Goal: Use online tool/utility

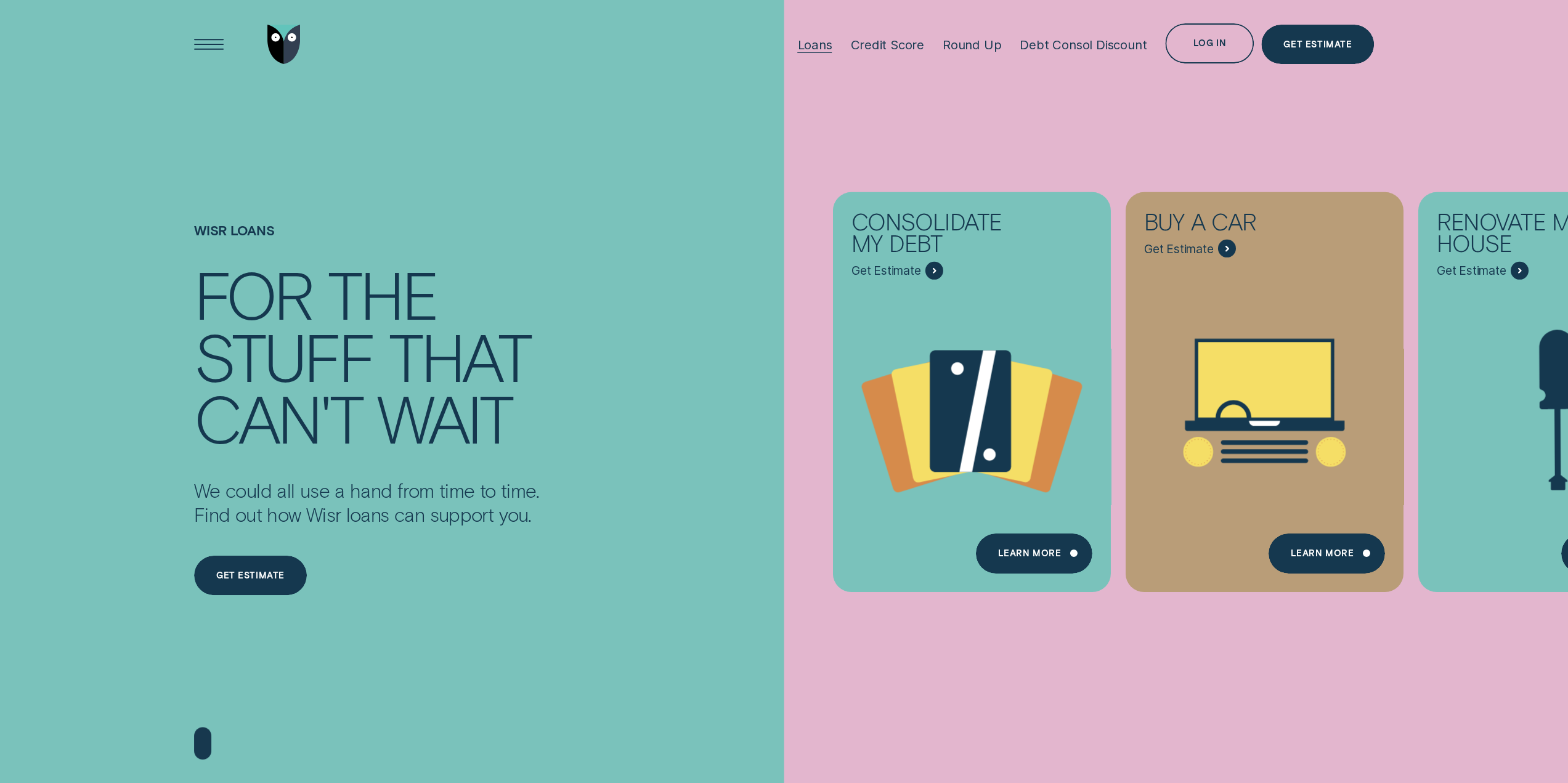
click at [818, 44] on div "Loans" at bounding box center [815, 45] width 35 height 15
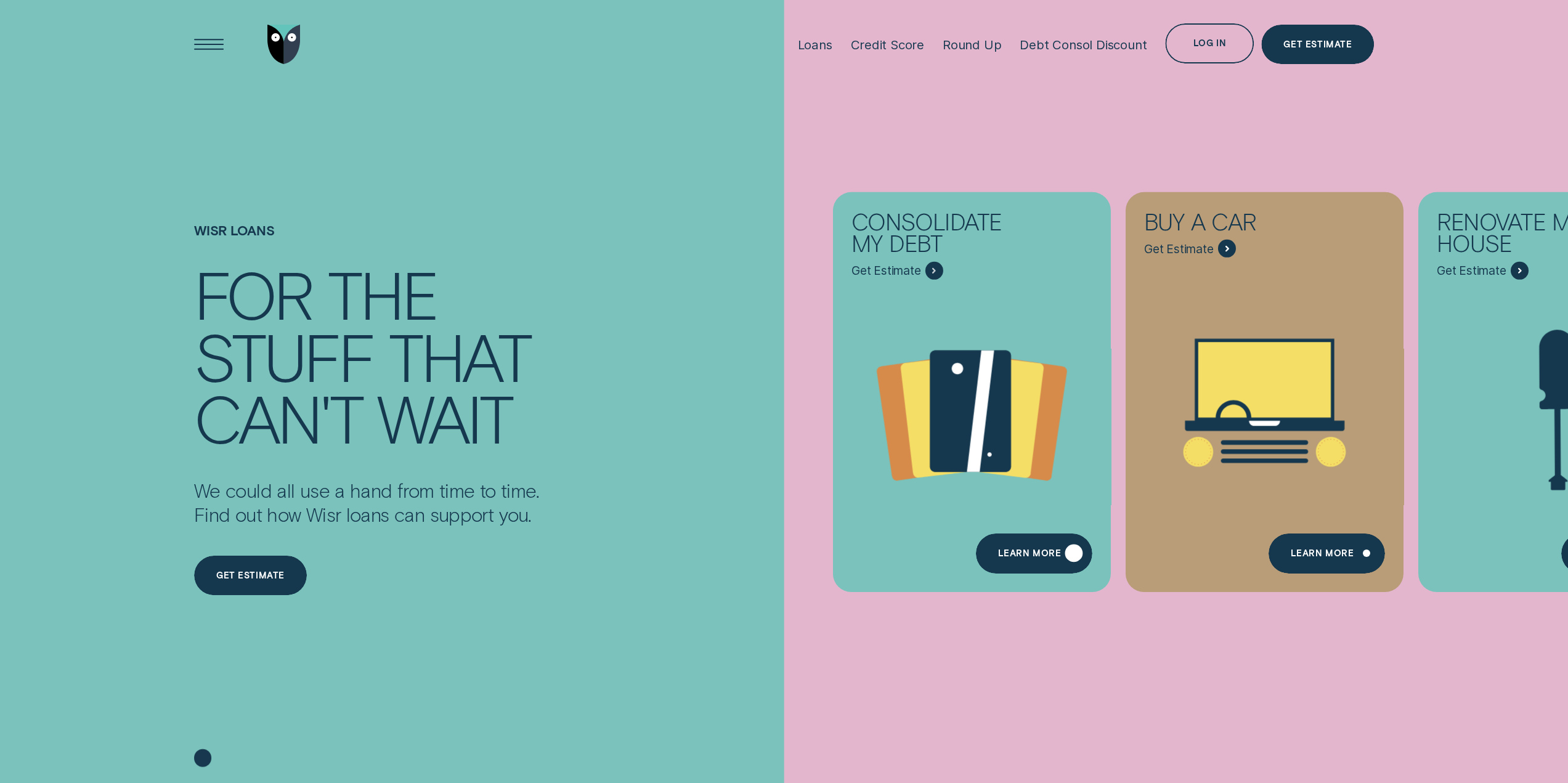
click at [1011, 557] on div "Learn more" at bounding box center [1029, 555] width 64 height 8
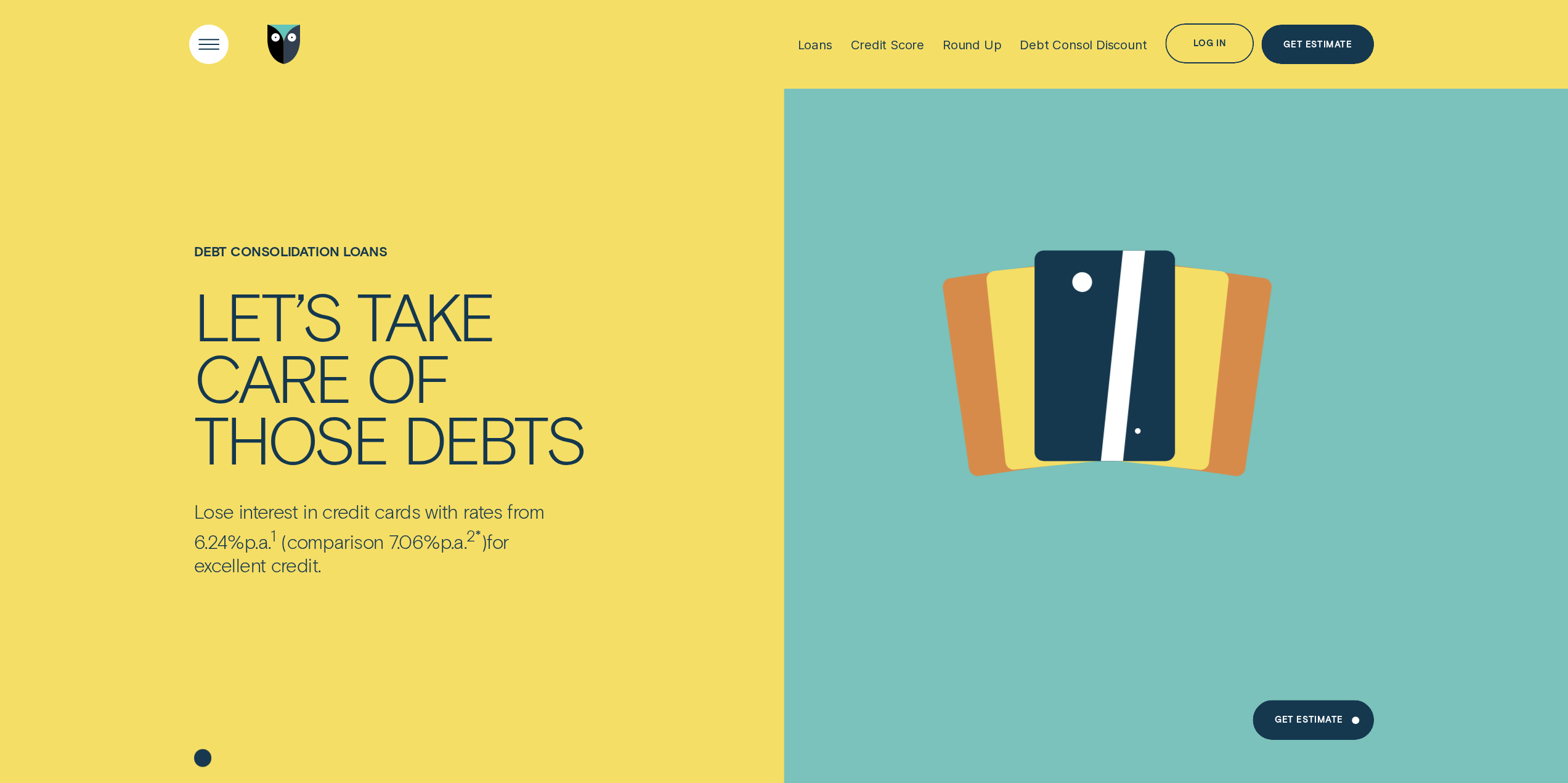
click at [195, 48] on div "Open Menu" at bounding box center [209, 44] width 57 height 57
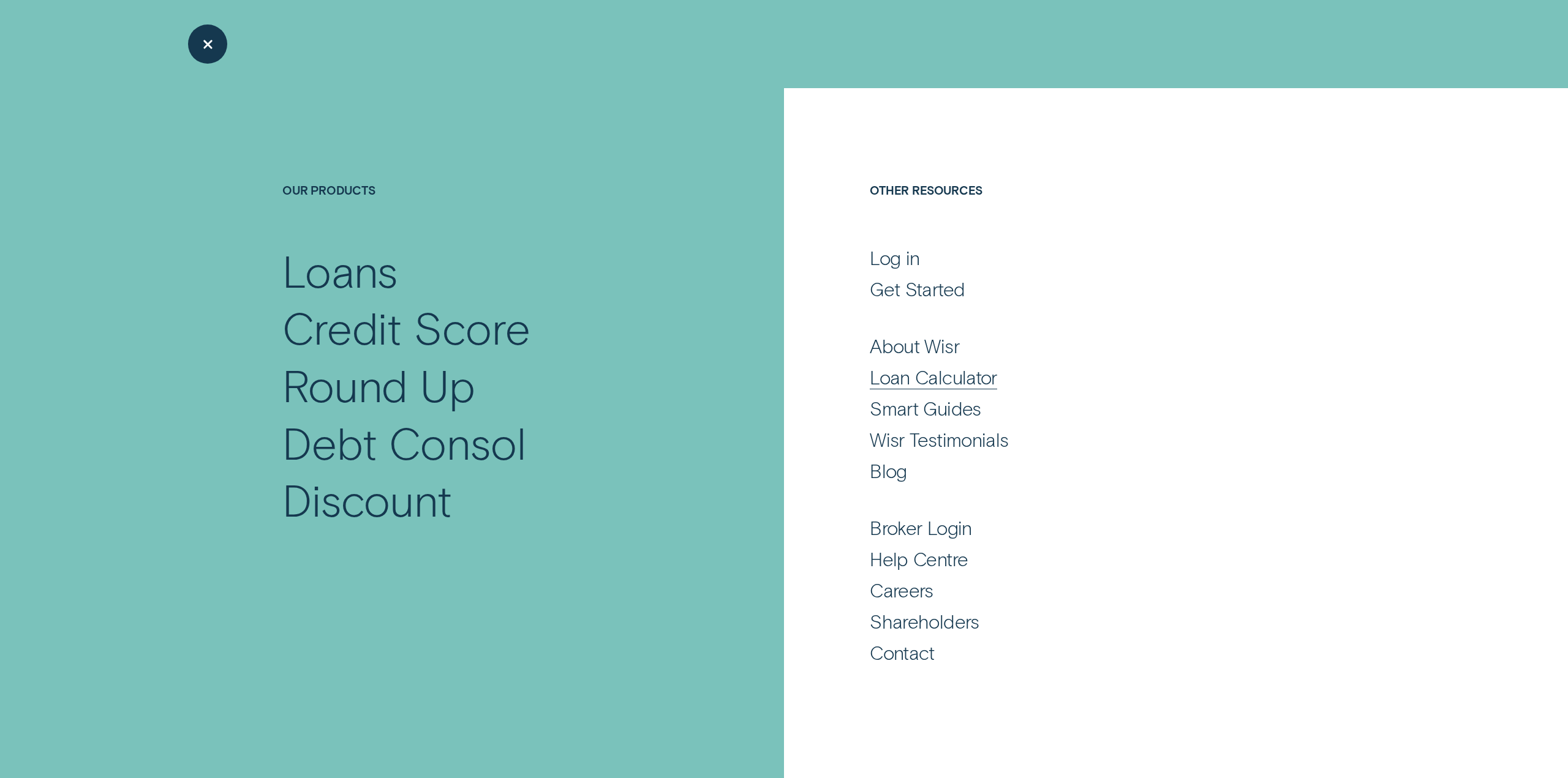
click at [937, 384] on div "Loan Calculator" at bounding box center [933, 376] width 127 height 24
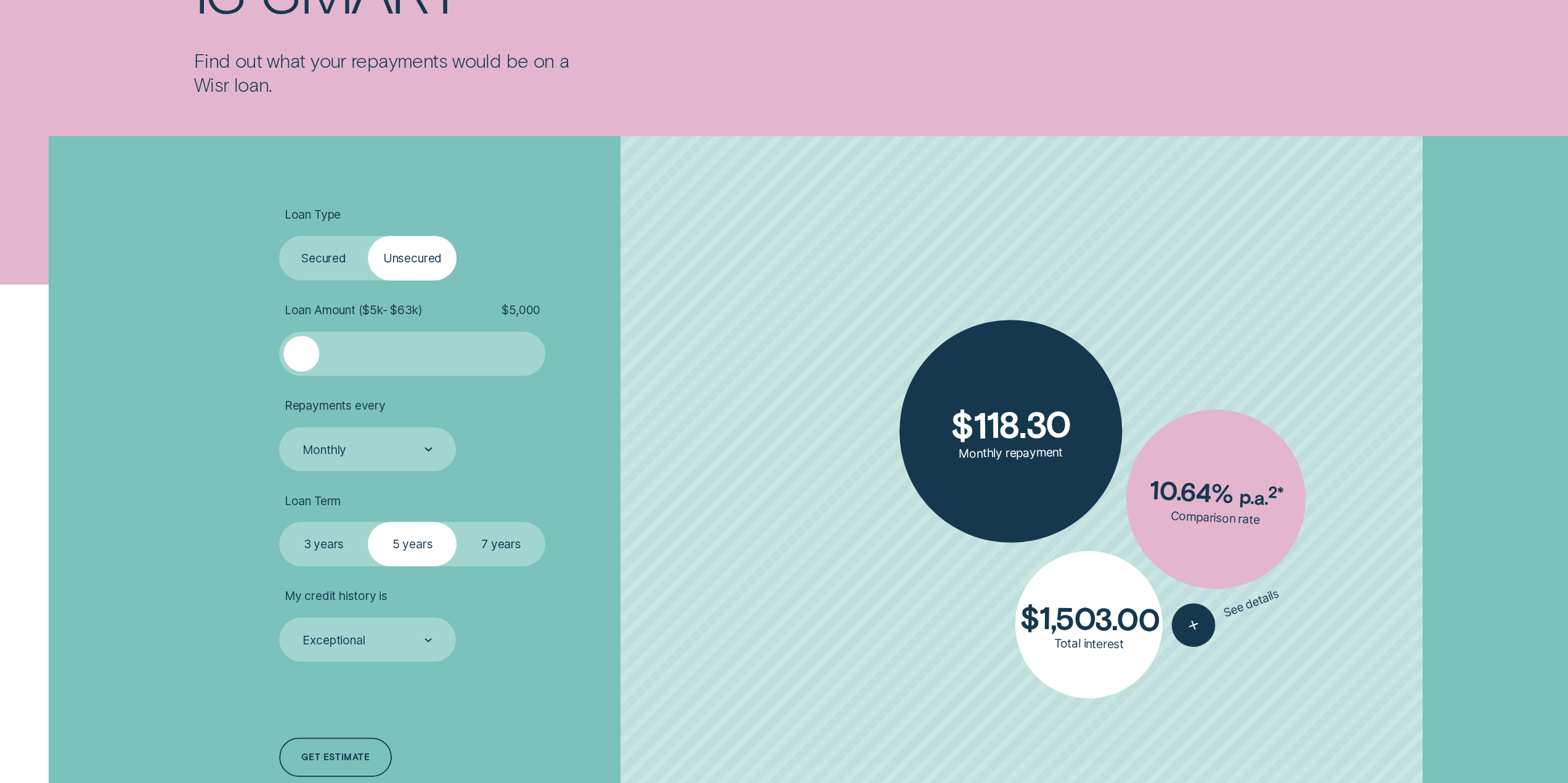
scroll to position [308, 0]
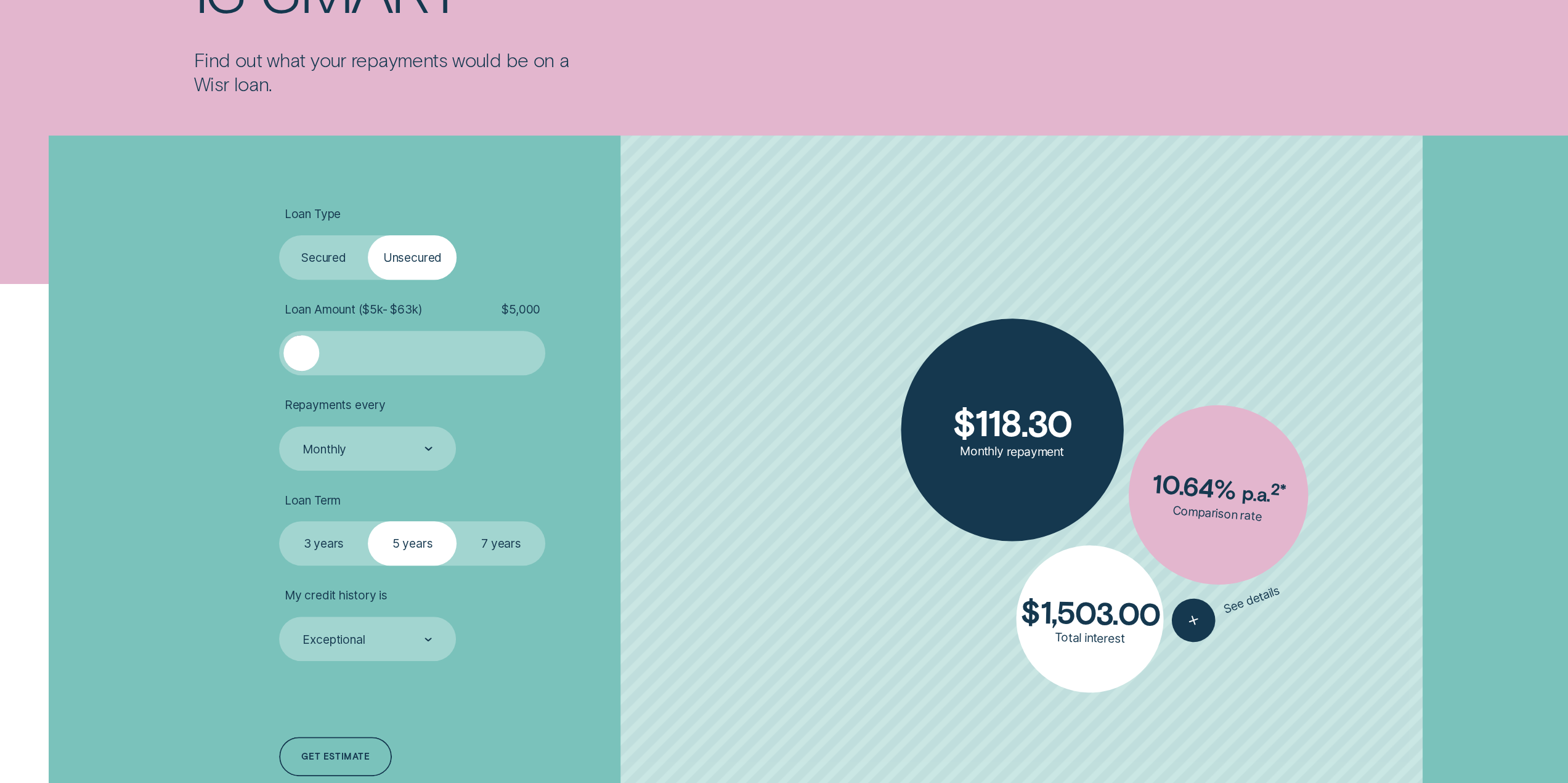
click at [337, 265] on label "Secured" at bounding box center [323, 257] width 89 height 44
click at [279, 235] on input "Secured" at bounding box center [279, 235] width 0 height 0
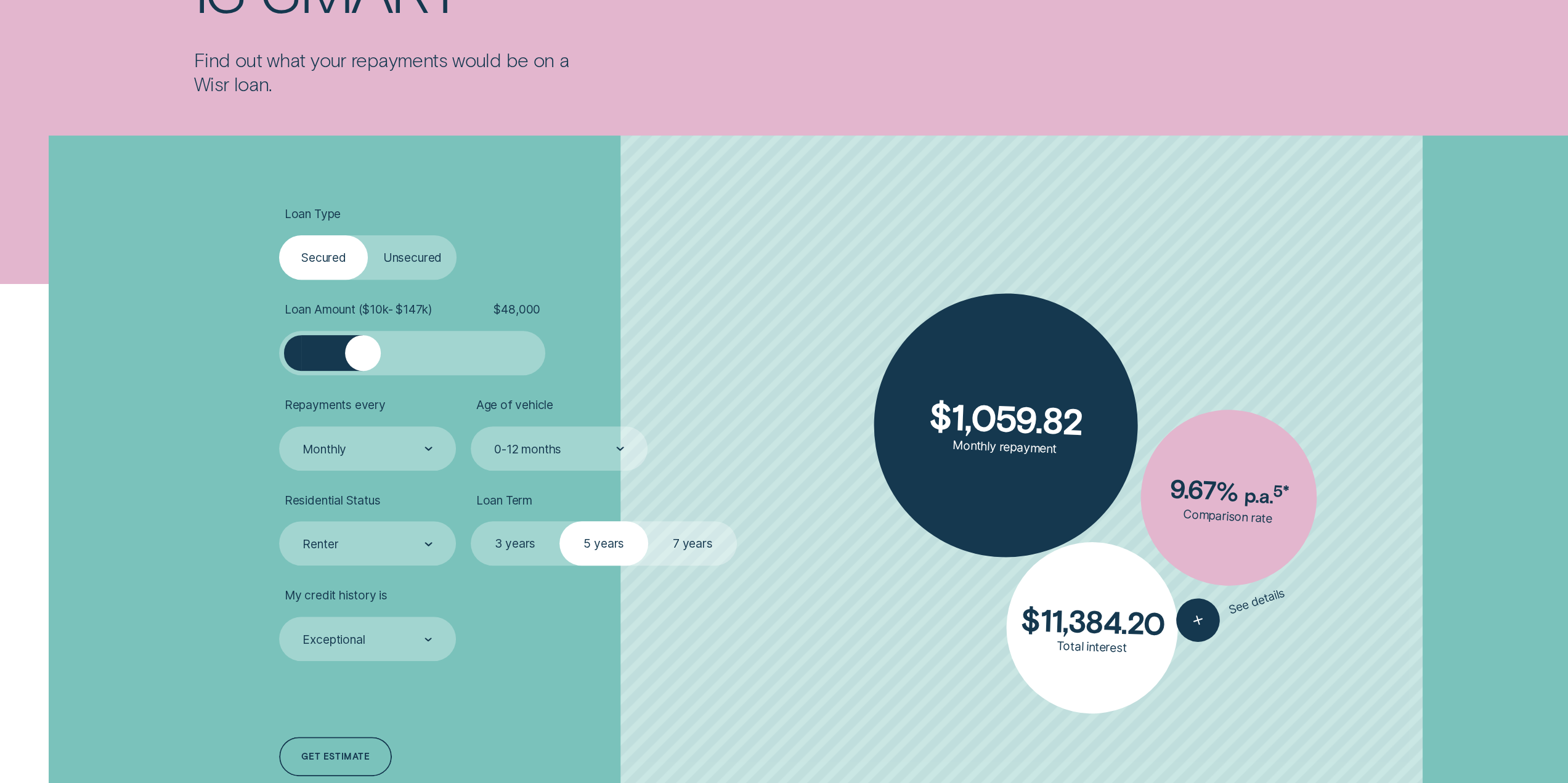
drag, startPoint x: 308, startPoint y: 345, endPoint x: 363, endPoint y: 348, distance: 55.1
click at [363, 348] on div at bounding box center [363, 353] width 36 height 36
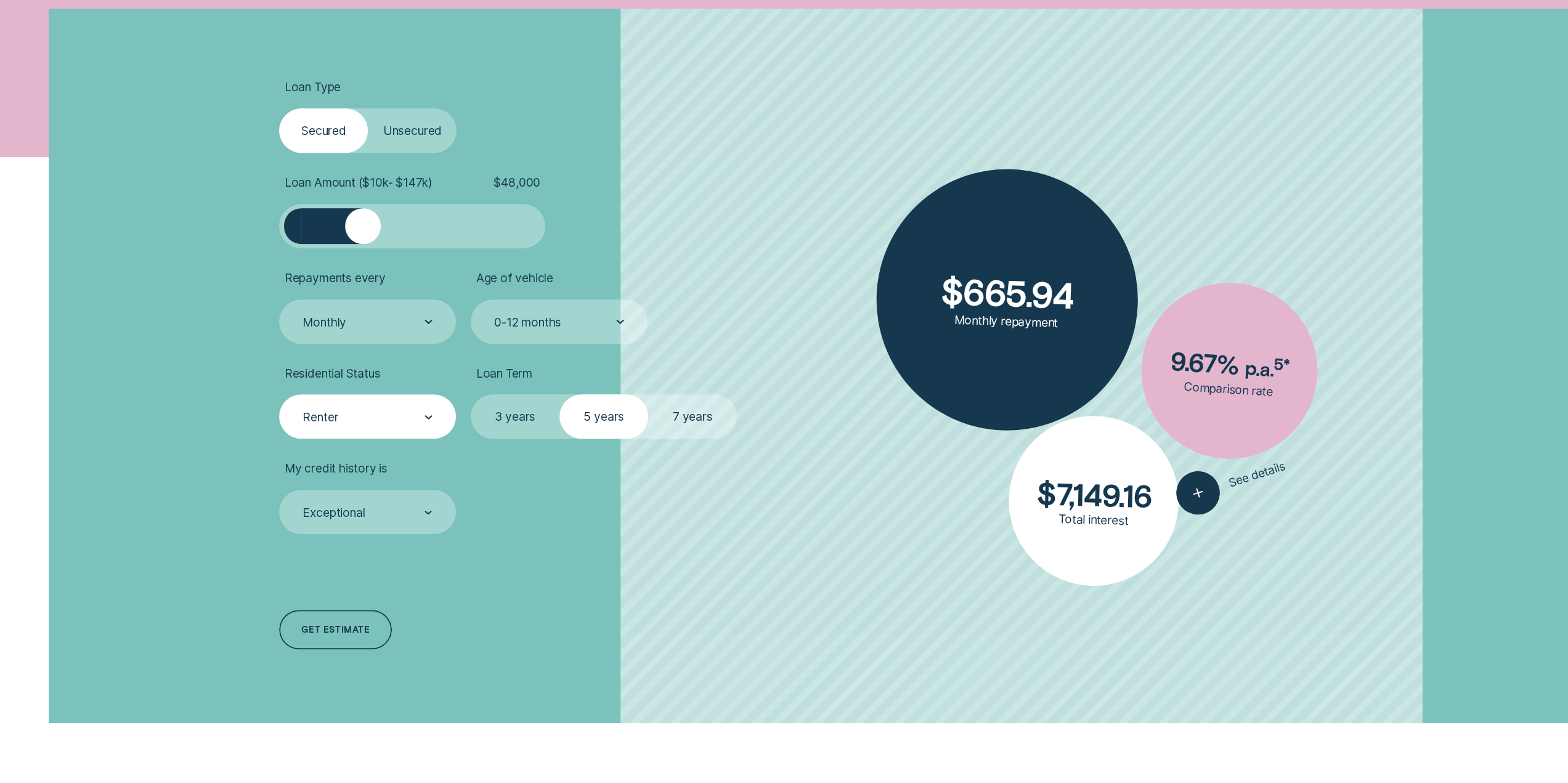
scroll to position [493, 0]
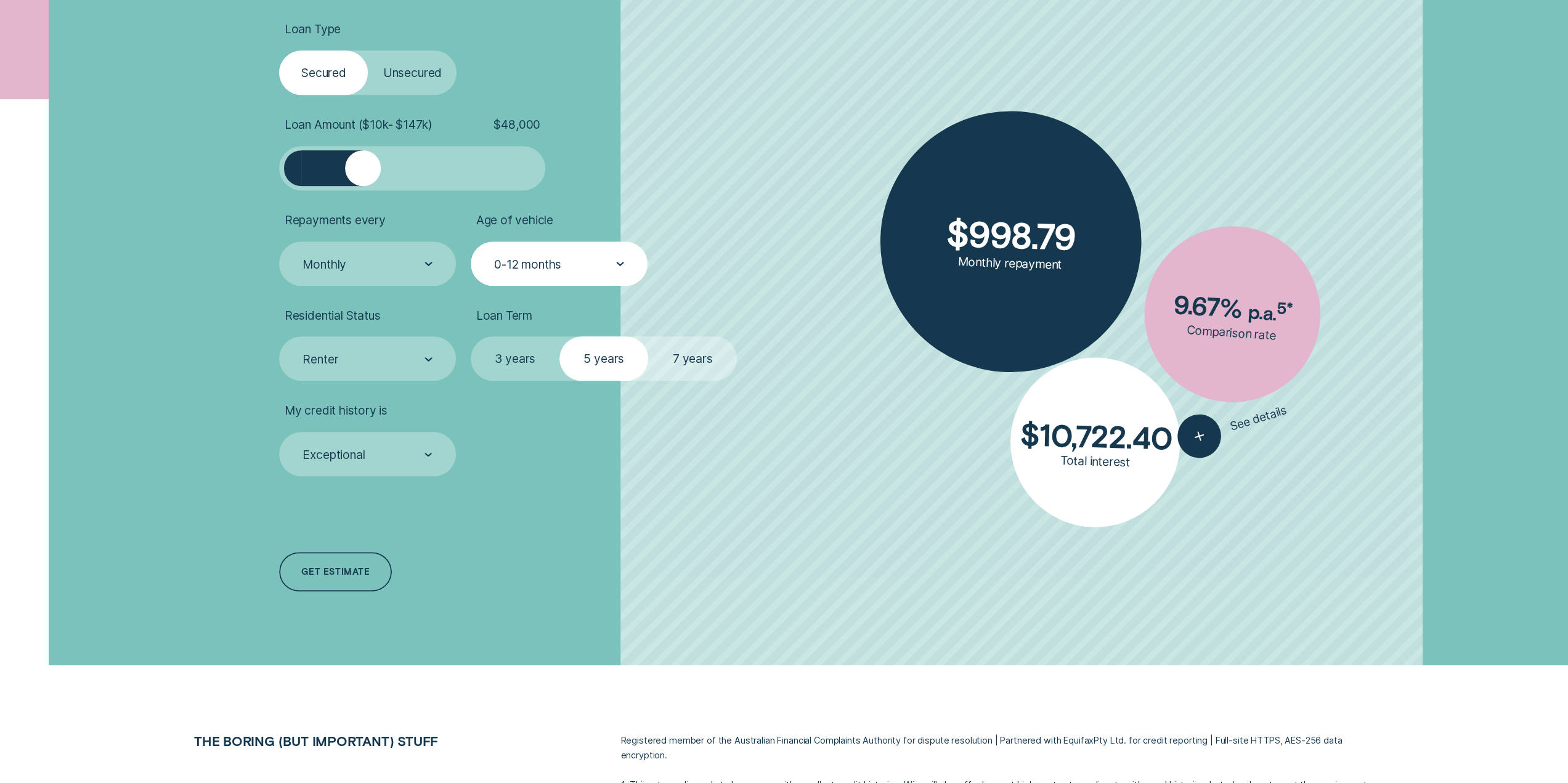
click at [603, 269] on div "0-12 months" at bounding box center [559, 264] width 131 height 16
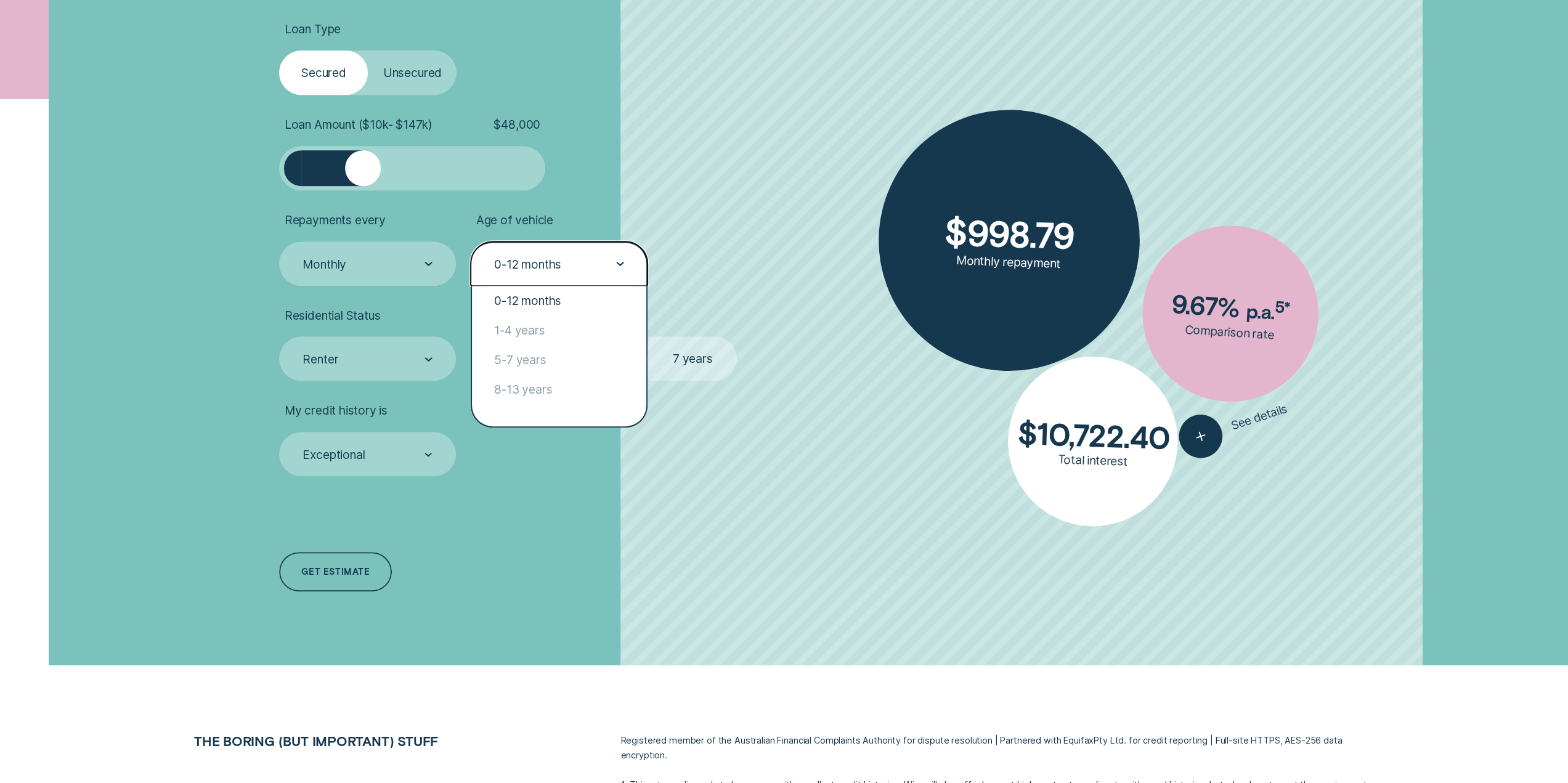
click at [603, 269] on div "0-12 months" at bounding box center [559, 264] width 131 height 16
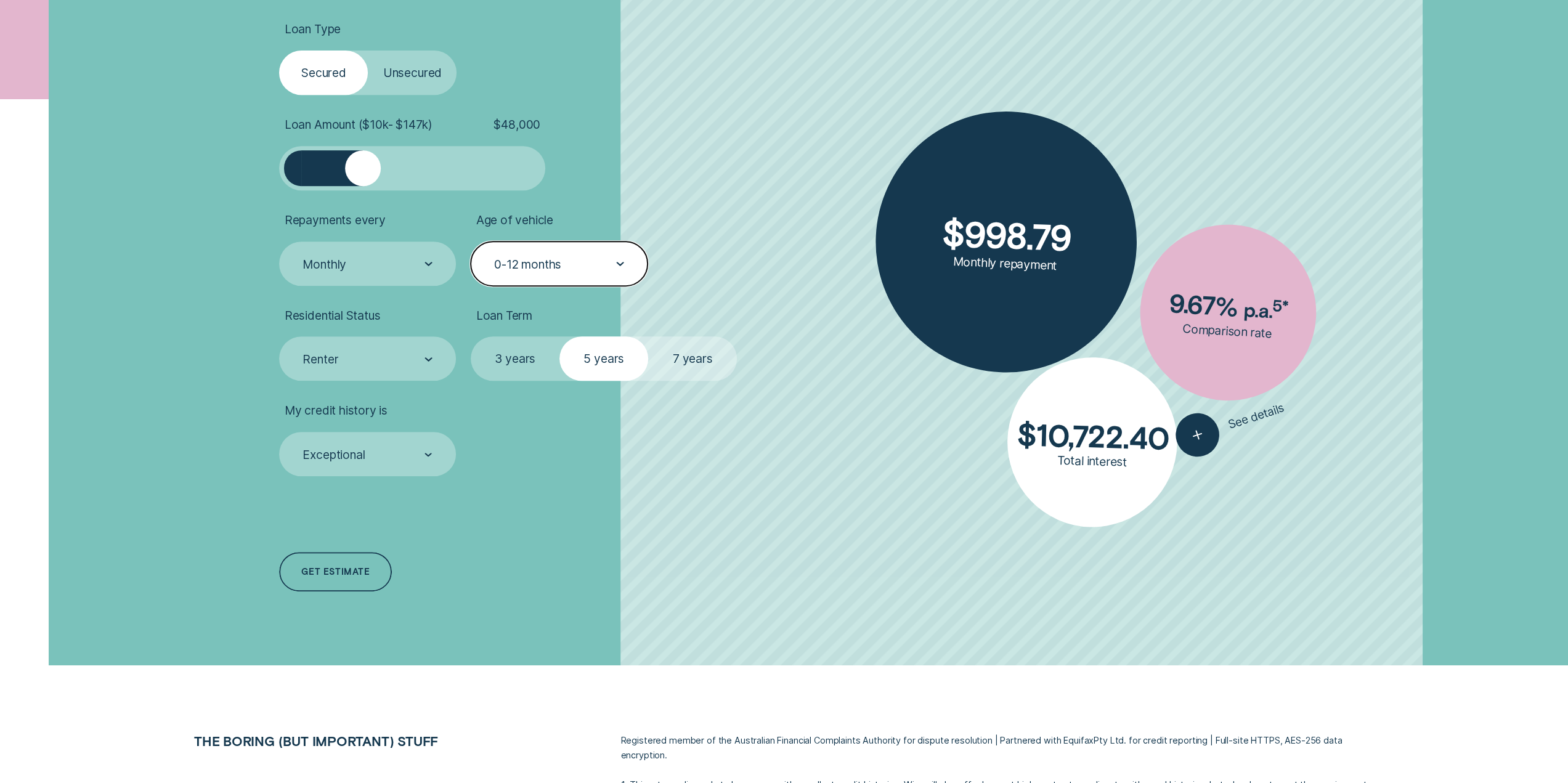
click at [567, 258] on div "0-12 months" at bounding box center [559, 264] width 131 height 16
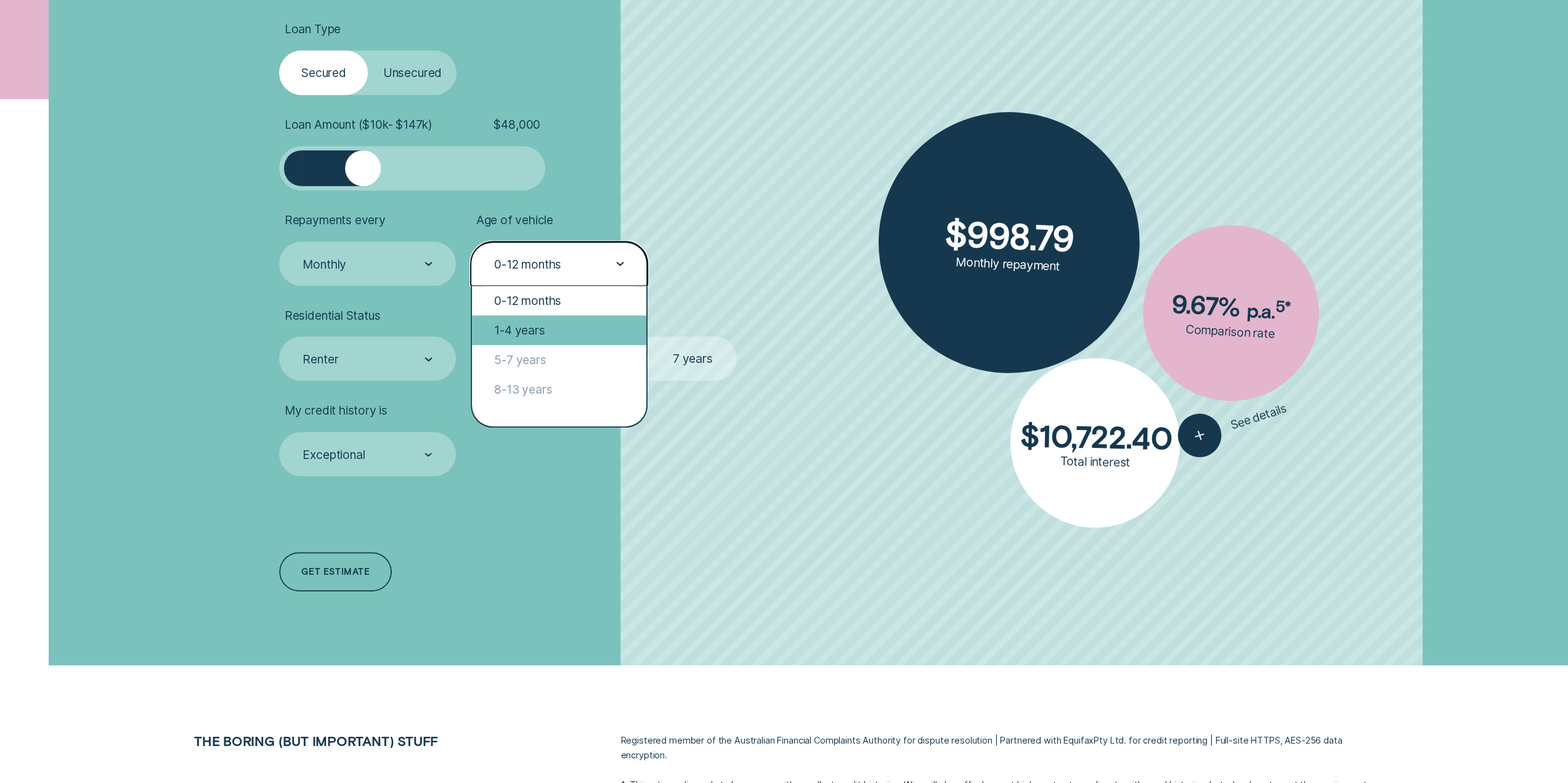
click at [557, 331] on div "1-4 years" at bounding box center [559, 330] width 175 height 30
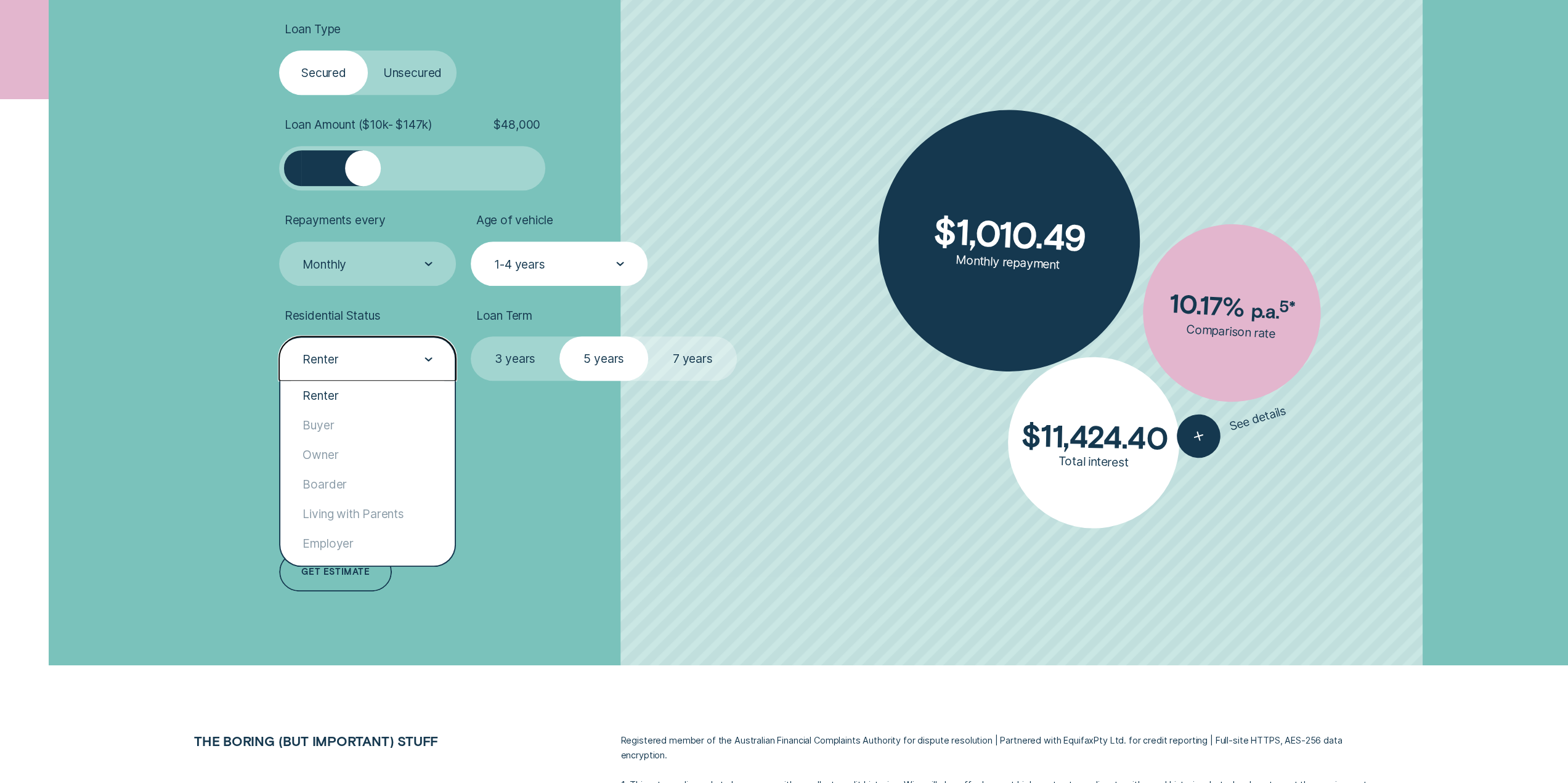
click at [412, 354] on div "Renter" at bounding box center [367, 359] width 131 height 16
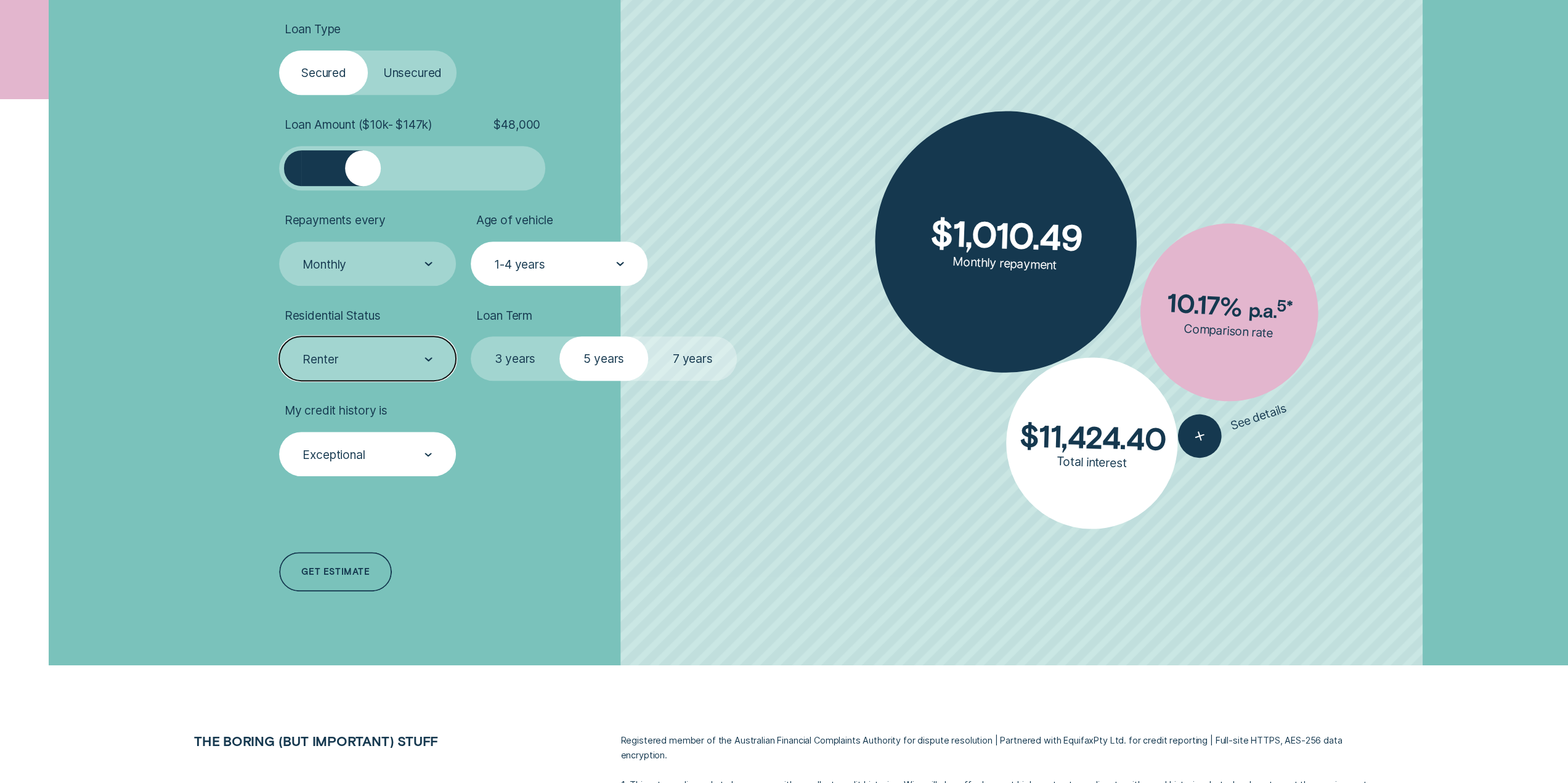
click at [405, 460] on div "Exceptional" at bounding box center [367, 455] width 131 height 16
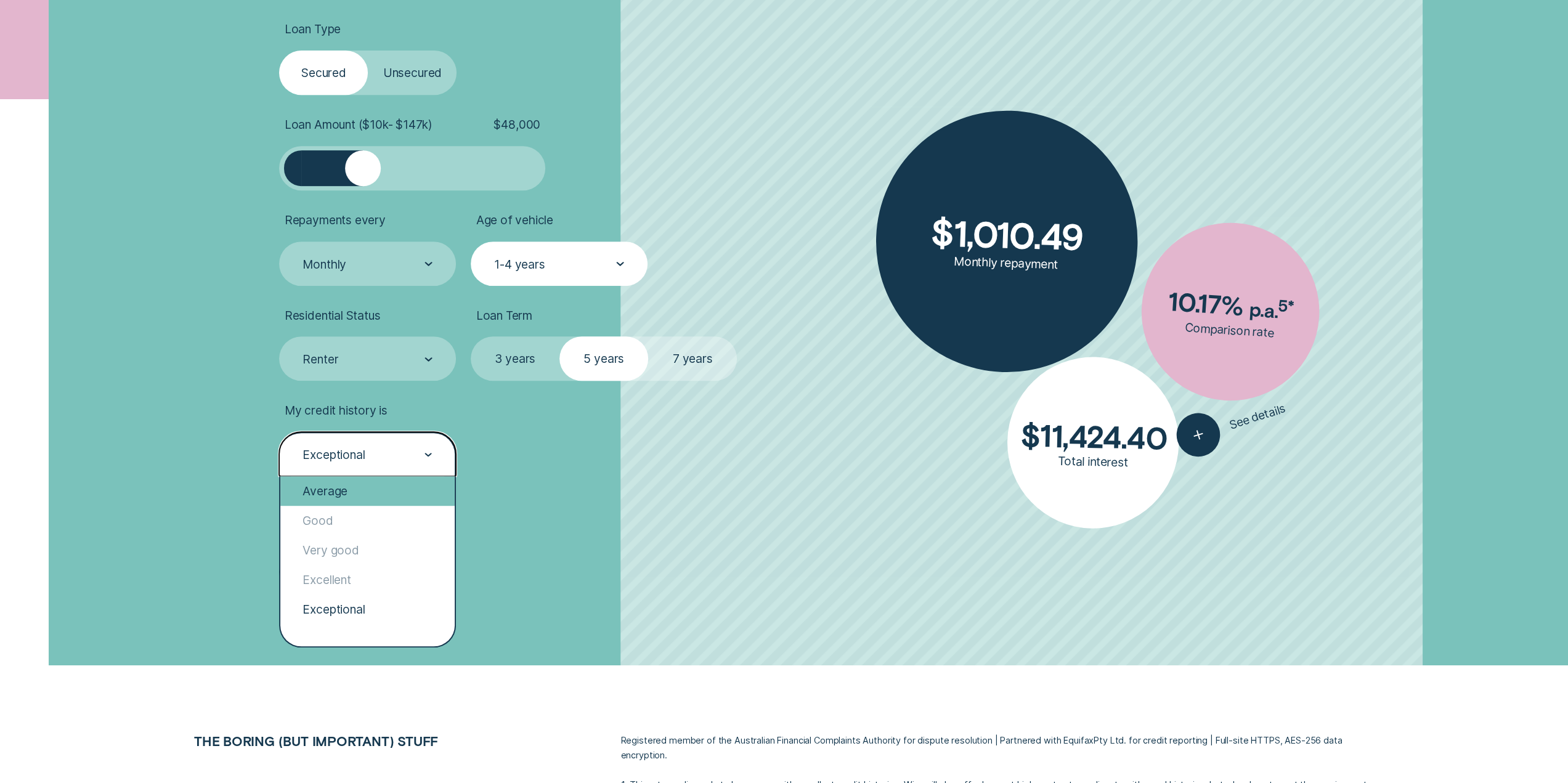
click at [346, 495] on div "Average" at bounding box center [368, 490] width 175 height 30
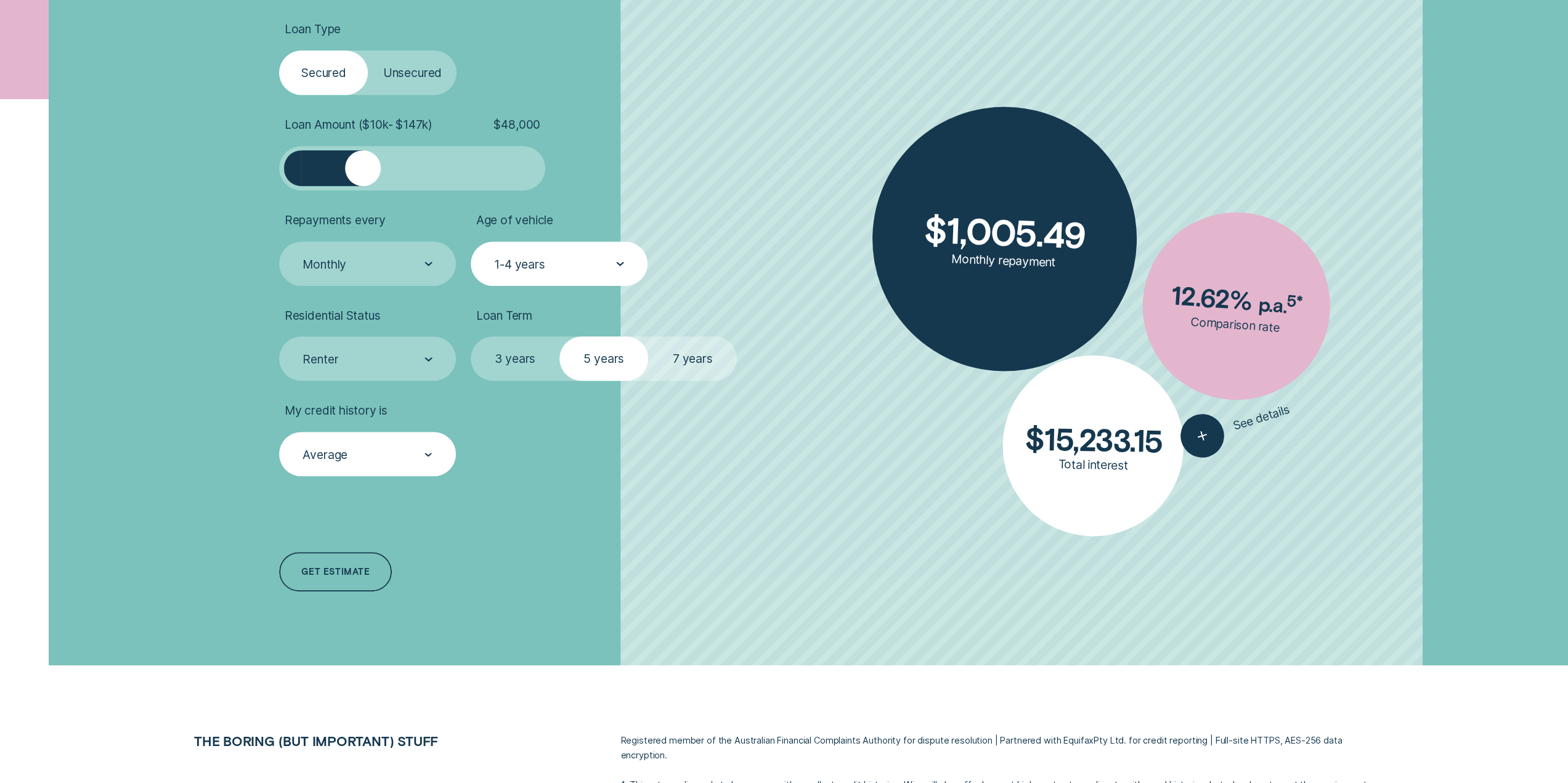
drag, startPoint x: 509, startPoint y: 547, endPoint x: 387, endPoint y: 561, distance: 122.8
click at [506, 546] on div "Loan Type Select Loan Type Secured Unsecured Loan Amount ( $10k - $147k ) $ 48,…" at bounding box center [485, 308] width 427 height 715
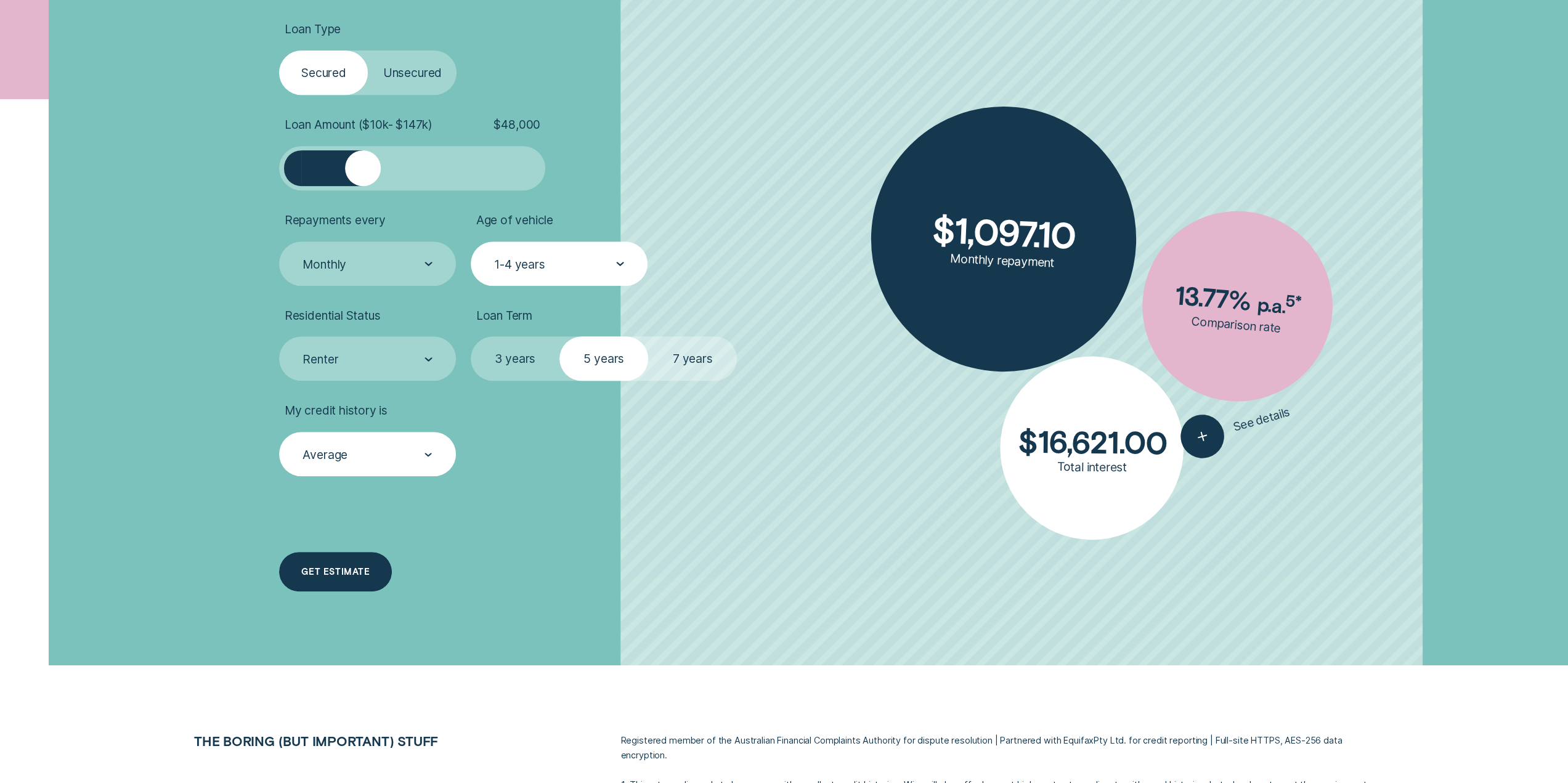
click at [363, 574] on div "Get estimate" at bounding box center [335, 572] width 68 height 8
